Goal: Task Accomplishment & Management: Complete application form

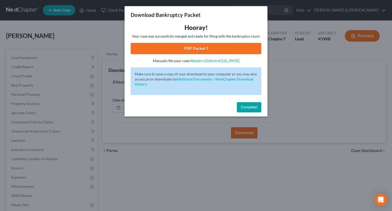
click at [244, 103] on button "Complete!" at bounding box center [249, 107] width 24 height 10
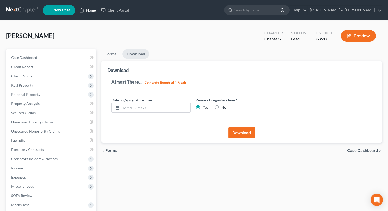
click at [90, 10] on link "Home" at bounding box center [88, 10] width 22 height 9
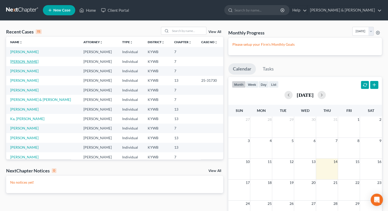
click at [24, 60] on link "[PERSON_NAME]" at bounding box center [24, 61] width 28 height 4
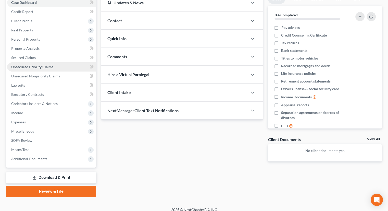
scroll to position [60, 0]
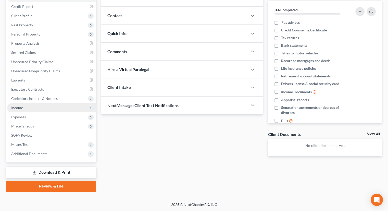
click at [21, 108] on span "Income" at bounding box center [17, 107] width 12 height 4
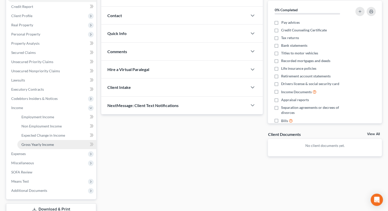
click at [35, 145] on span "Gross Yearly Income" at bounding box center [37, 144] width 32 height 4
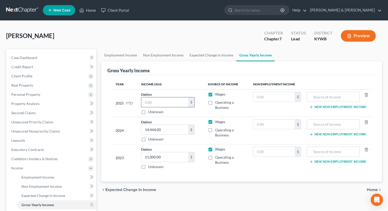
click at [147, 100] on input "text" at bounding box center [164, 102] width 47 height 10
type input "12,500"
click at [268, 95] on input "text" at bounding box center [274, 97] width 42 height 10
click at [321, 96] on input "text" at bounding box center [332, 97] width 47 height 10
drag, startPoint x: 349, startPoint y: 96, endPoint x: 314, endPoint y: 96, distance: 34.7
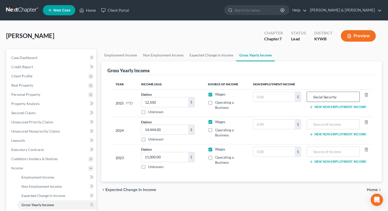
click at [314, 96] on input "Social Security" at bounding box center [332, 97] width 47 height 10
type input "Social Security"
click at [313, 124] on input "text" at bounding box center [332, 124] width 47 height 10
paste input "Social Security"
type input "Social Security"
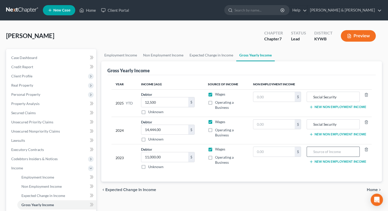
click at [325, 152] on input "text" at bounding box center [332, 152] width 47 height 10
paste input "Social Security"
type input "Social Security"
click at [273, 97] on input "text" at bounding box center [274, 97] width 42 height 10
type input "5,128"
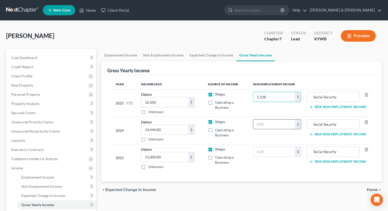
click at [279, 126] on input "text" at bounding box center [274, 124] width 42 height 10
type input "7,827"
click at [277, 150] on input "text" at bounding box center [274, 152] width 42 height 10
type input "7,500"
click at [312, 108] on icon "button" at bounding box center [311, 107] width 4 height 4
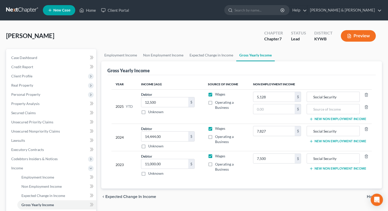
click at [312, 140] on icon "button" at bounding box center [311, 141] width 4 height 4
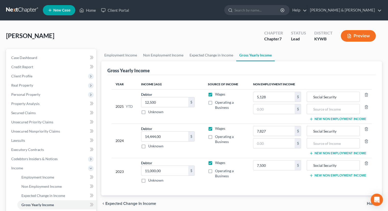
click at [311, 175] on line "button" at bounding box center [311, 175] width 0 height 2
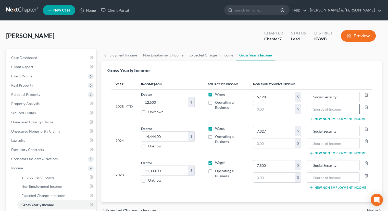
click at [320, 109] on input "text" at bounding box center [332, 109] width 47 height 10
drag, startPoint x: 337, startPoint y: 109, endPoint x: 314, endPoint y: 108, distance: 23.0
click at [314, 108] on input "Child Support" at bounding box center [332, 109] width 47 height 10
type input "Child Support"
click at [318, 141] on input "text" at bounding box center [332, 143] width 47 height 10
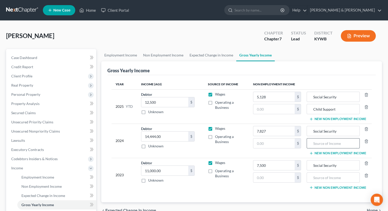
paste input "Child Support"
type input "Child Support"
click at [322, 177] on input "text" at bounding box center [332, 177] width 47 height 10
paste input "Child Support"
type input "Child Support"
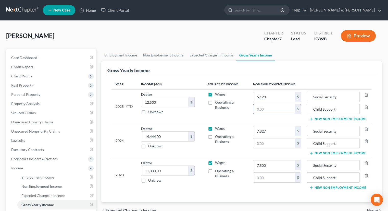
click at [267, 107] on input "text" at bounding box center [274, 109] width 42 height 10
type input "2,392"
click at [367, 141] on icon "button" at bounding box center [366, 141] width 4 height 4
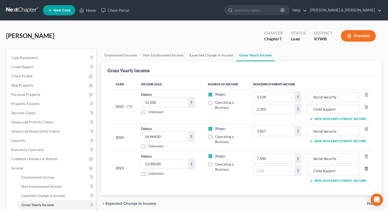
click at [366, 168] on icon "button" at bounding box center [366, 168] width 4 height 4
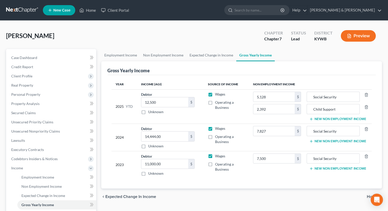
click at [358, 38] on button "Preview" at bounding box center [358, 35] width 35 height 11
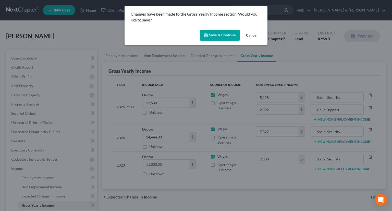
click at [226, 32] on button "Save & Continue" at bounding box center [220, 35] width 40 height 11
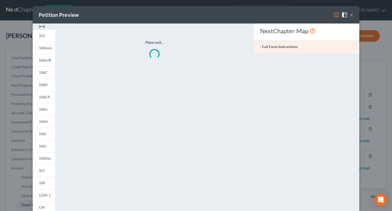
type input "2,392.00"
type input "Child Support"
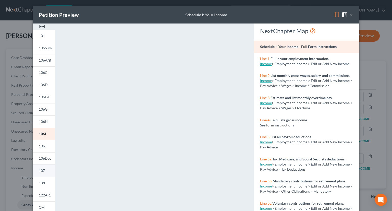
click at [47, 171] on link "107" at bounding box center [44, 170] width 22 height 12
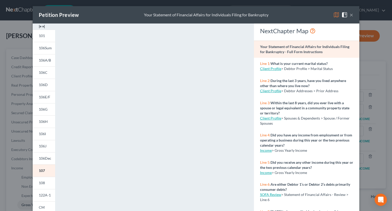
click at [333, 16] on img at bounding box center [336, 15] width 6 height 6
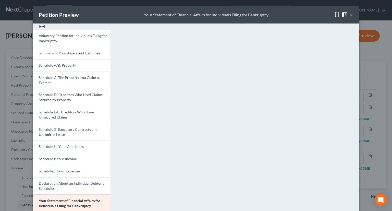
click at [349, 15] on button "×" at bounding box center [351, 15] width 4 height 6
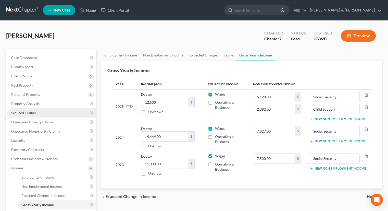
click at [25, 112] on span "Secured Claims" at bounding box center [23, 112] width 24 height 4
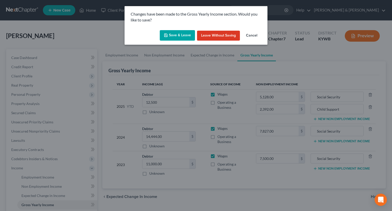
click at [169, 35] on button "Save & Leave" at bounding box center [177, 35] width 35 height 11
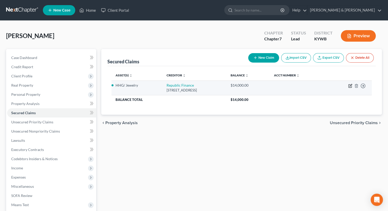
click at [349, 86] on icon "button" at bounding box center [350, 86] width 4 height 4
select select "18"
select select "0"
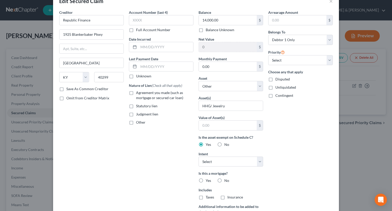
scroll to position [25, 0]
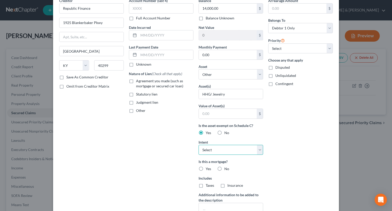
click at [259, 151] on select "Select Surrender Redeem Reaffirm Avoid Other" at bounding box center [230, 150] width 64 height 10
select select "3"
click at [198, 145] on select "Select Surrender Redeem Reaffirm Avoid Other" at bounding box center [230, 150] width 64 height 10
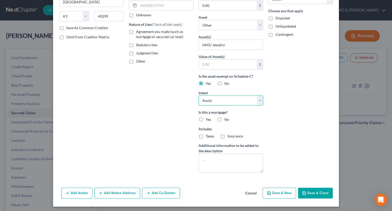
scroll to position [76, 0]
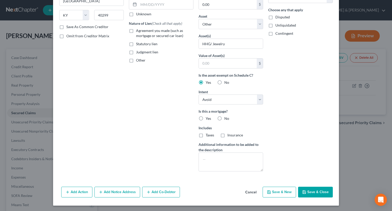
click at [307, 191] on button "Save & Close" at bounding box center [315, 191] width 35 height 11
select select
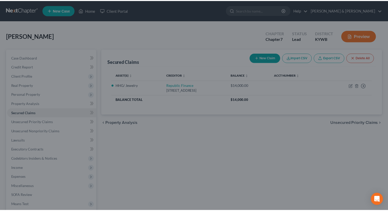
scroll to position [20, 0]
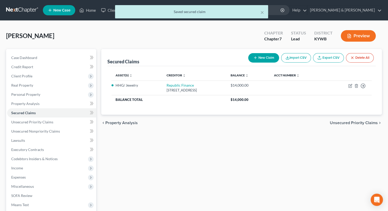
click at [348, 35] on icon "button" at bounding box center [349, 36] width 5 height 5
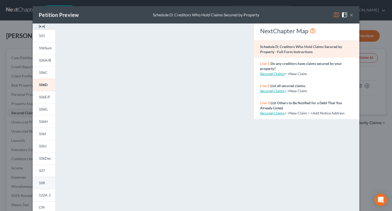
click at [42, 182] on span "108" at bounding box center [42, 182] width 6 height 4
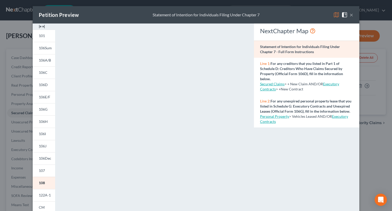
click at [350, 15] on button "×" at bounding box center [351, 15] width 4 height 6
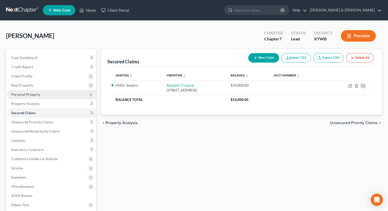
click at [30, 93] on span "Personal Property" at bounding box center [25, 94] width 29 height 4
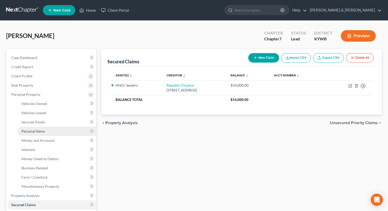
click at [35, 131] on span "Personal Items" at bounding box center [32, 131] width 23 height 4
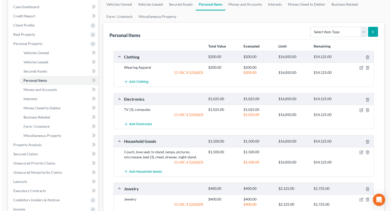
scroll to position [51, 0]
click at [359, 108] on icon "button" at bounding box center [359, 109] width 2 height 2
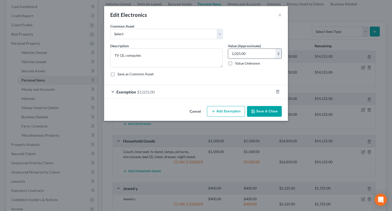
click at [252, 53] on input "1,025.00" at bounding box center [251, 54] width 47 height 10
type input "450"
click at [135, 93] on span "Exemption" at bounding box center [126, 91] width 20 height 5
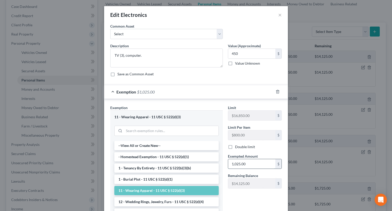
click at [245, 163] on input "1,025.00" at bounding box center [251, 164] width 47 height 10
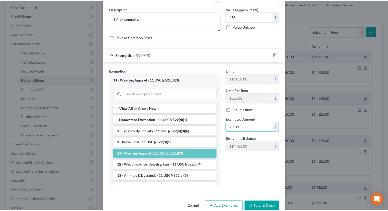
scroll to position [47, 0]
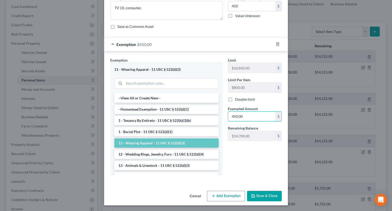
type input "450.00"
click at [260, 193] on button "Save & Close" at bounding box center [264, 195] width 35 height 11
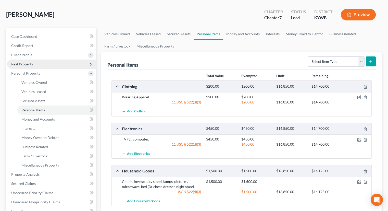
scroll to position [76, 0]
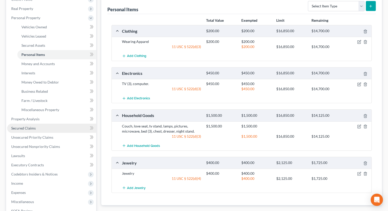
click at [32, 128] on span "Secured Claims" at bounding box center [23, 128] width 24 height 4
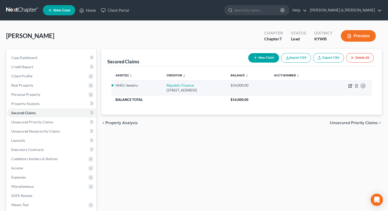
click at [350, 85] on icon "button" at bounding box center [350, 85] width 2 height 2
select select "18"
select select "0"
select select "3"
select select "0"
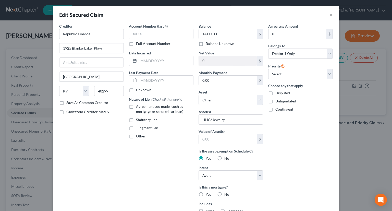
click at [136, 104] on label "Agreement you made (such as mortgage or secured car loan)" at bounding box center [164, 109] width 57 height 10
click at [138, 104] on input "Agreement you made (such as mortgage or secured car loan)" at bounding box center [139, 105] width 3 height 3
checkbox input "true"
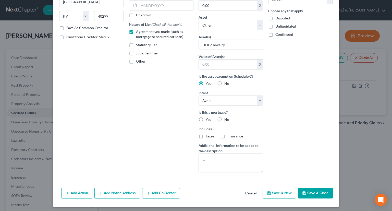
scroll to position [76, 0]
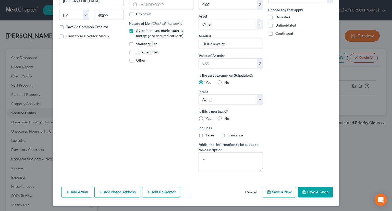
click at [307, 191] on button "Save & Close" at bounding box center [315, 191] width 35 height 11
select select
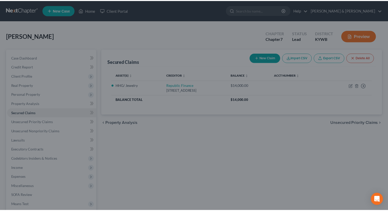
scroll to position [20, 0]
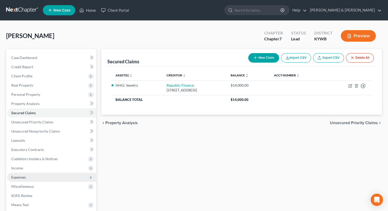
click at [25, 175] on span "Expenses" at bounding box center [18, 177] width 15 height 4
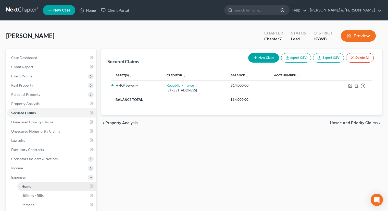
click at [58, 187] on link "Home" at bounding box center [56, 185] width 79 height 9
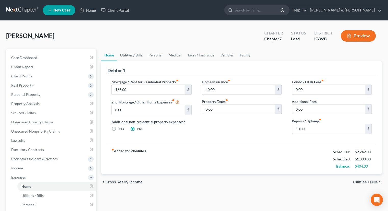
click at [136, 56] on link "Utilities / Bills" at bounding box center [131, 55] width 28 height 12
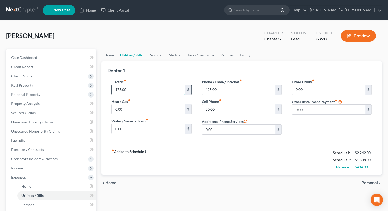
click at [148, 85] on input "175.00" at bounding box center [148, 90] width 73 height 10
type input "200.00"
click at [158, 54] on link "Personal" at bounding box center [155, 55] width 20 height 12
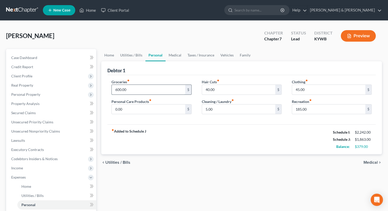
click at [144, 88] on input "600.00" at bounding box center [148, 90] width 73 height 10
type input "650.00"
click at [222, 111] on input "5.00" at bounding box center [238, 109] width 73 height 10
type input "30.00"
click at [230, 89] on input "40.00" at bounding box center [238, 90] width 73 height 10
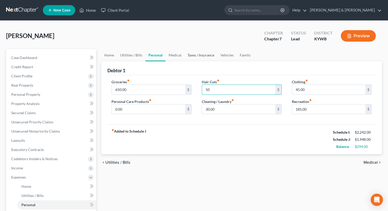
type input "50"
click at [194, 55] on link "Taxes / Insurance" at bounding box center [200, 55] width 33 height 12
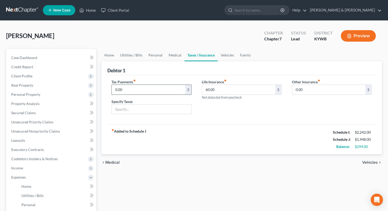
click at [123, 87] on input "0.00" at bounding box center [148, 90] width 73 height 10
type input "130"
click at [119, 110] on input "text" at bounding box center [151, 109] width 79 height 10
click at [139, 109] on input "Est taxes" at bounding box center [151, 109] width 79 height 10
click at [116, 107] on input "Est tax liability" at bounding box center [151, 109] width 79 height 10
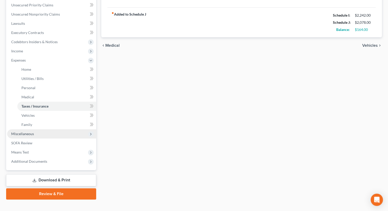
scroll to position [124, 0]
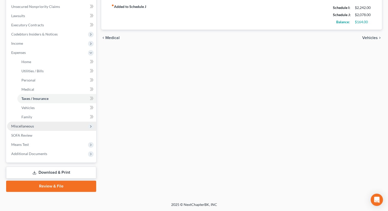
type input "estimated tax liability"
click at [30, 124] on span "Miscellaneous" at bounding box center [22, 126] width 23 height 4
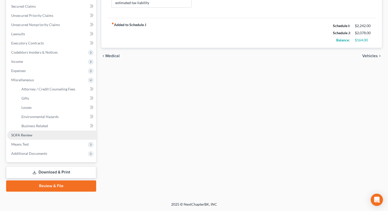
scroll to position [106, 0]
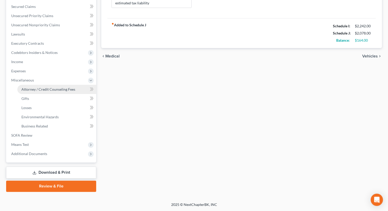
click at [31, 90] on span "Attorney / Credit Counseling Fees" at bounding box center [48, 89] width 54 height 4
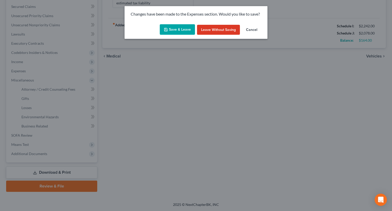
click at [173, 27] on button "Save & Leave" at bounding box center [177, 29] width 35 height 11
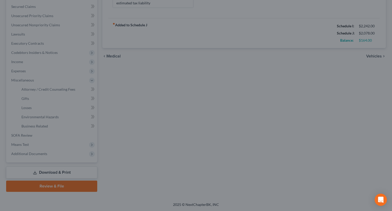
type input "130.00"
select select "0"
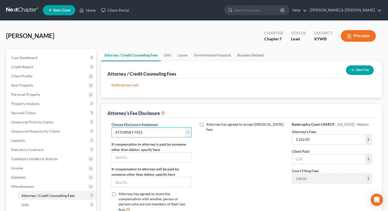
click at [188, 132] on select "Select ATTORNEY FEES" at bounding box center [151, 132] width 80 height 10
click at [310, 159] on input "text" at bounding box center [328, 159] width 73 height 10
type input "1,162"
click at [243, 167] on div "Attorney has agreed to accept [MEDICAL_DATA] fees" at bounding box center [242, 169] width 90 height 95
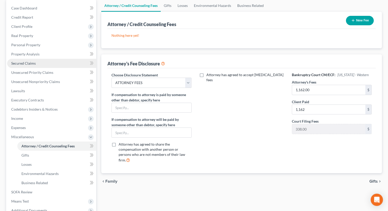
scroll to position [30, 0]
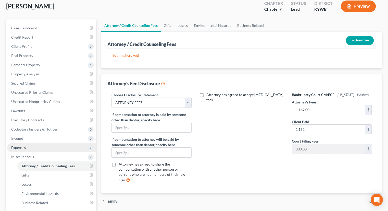
click at [20, 148] on span "Expenses" at bounding box center [18, 147] width 15 height 4
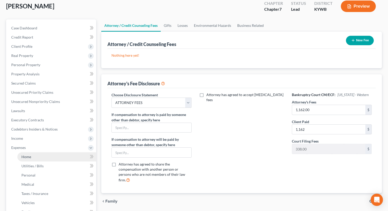
click at [28, 156] on span "Home" at bounding box center [26, 156] width 10 height 4
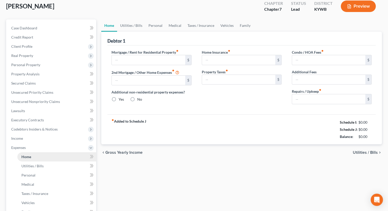
type input "168.00"
type input "0.00"
radio input "true"
type input "40.00"
type input "0.00"
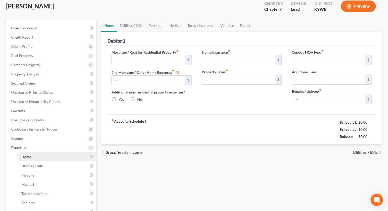
type input "0.00"
type input "10.00"
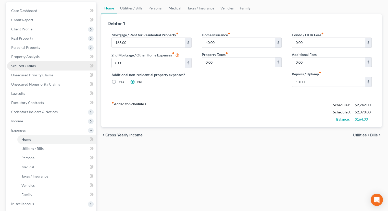
scroll to position [124, 0]
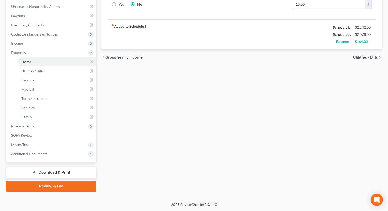
click at [61, 171] on link "Download & Print" at bounding box center [51, 172] width 90 height 12
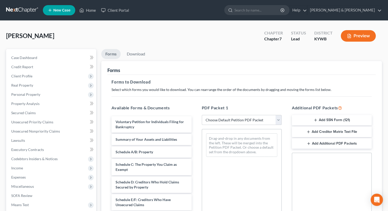
click at [278, 117] on select "Choose Default Petition PDF Packet Complete Bankruptcy Petition (all forms and …" at bounding box center [242, 120] width 80 height 10
select select "5"
click at [202, 115] on select "Choose Default Petition PDF Packet Complete Bankruptcy Petition (all forms and …" at bounding box center [242, 120] width 80 height 10
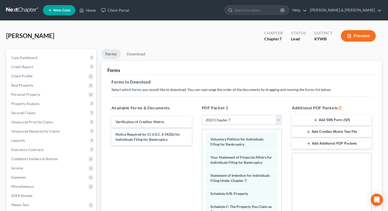
click at [324, 119] on button "Add SSN Form (121)" at bounding box center [332, 120] width 80 height 11
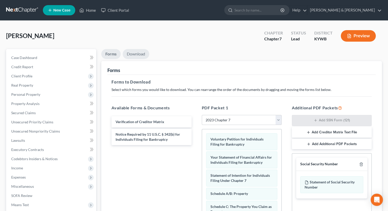
click at [142, 55] on link "Download" at bounding box center [136, 54] width 27 height 10
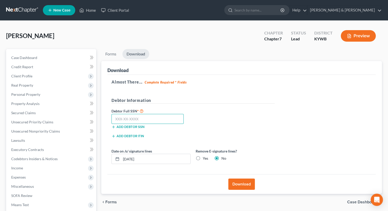
click at [145, 116] on input "text" at bounding box center [147, 119] width 72 height 10
type input "400-96-2072"
click at [203, 157] on label "Yes" at bounding box center [205, 157] width 5 height 5
click at [205, 157] on input "Yes" at bounding box center [206, 156] width 3 height 3
radio input "true"
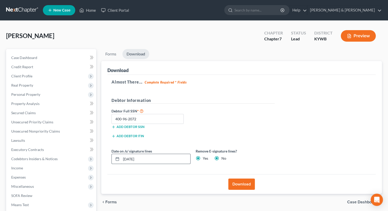
radio input "false"
drag, startPoint x: 154, startPoint y: 153, endPoint x: 153, endPoint y: 155, distance: 2.8
click at [154, 153] on div "Date on /s/ signature lines [DATE]" at bounding box center [151, 156] width 84 height 16
click at [152, 156] on input "[DATE]" at bounding box center [155, 159] width 69 height 10
drag, startPoint x: 151, startPoint y: 156, endPoint x: 124, endPoint y: 151, distance: 27.4
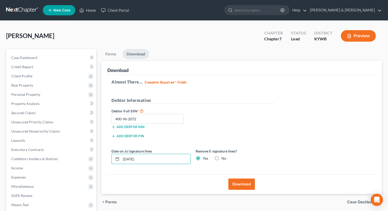
click at [123, 159] on input "[DATE]" at bounding box center [155, 159] width 69 height 10
click at [243, 181] on button "Download" at bounding box center [241, 183] width 27 height 11
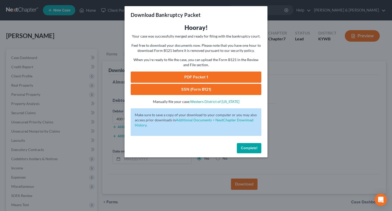
click at [183, 89] on link "SSN (Form B121)" at bounding box center [196, 89] width 131 height 11
click at [188, 78] on link "PDF Packet 1" at bounding box center [196, 76] width 131 height 11
click at [244, 149] on span "Complete!" at bounding box center [249, 148] width 16 height 4
